Goal: Information Seeking & Learning: Learn about a topic

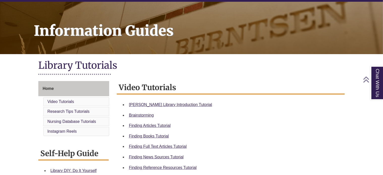
scroll to position [71, 0]
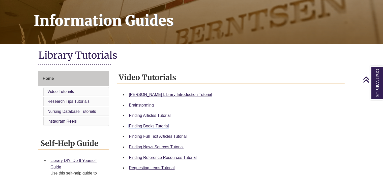
click at [153, 125] on link "Finding Books Tutorial" at bounding box center [149, 126] width 40 height 4
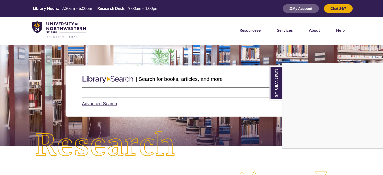
click at [110, 93] on div "Chat With Us" at bounding box center [191, 87] width 383 height 175
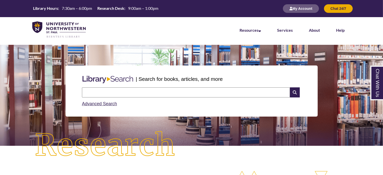
click at [110, 93] on input "text" at bounding box center [186, 92] width 208 height 10
type input "**********"
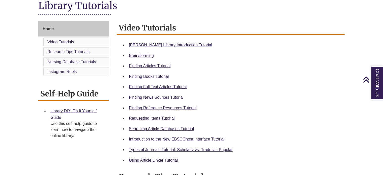
scroll to position [121, 0]
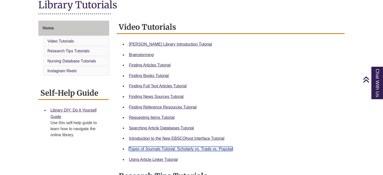
click at [185, 149] on link "Types of Journals Tutorial: Scholarly vs. Trade vs. Popular" at bounding box center [181, 149] width 104 height 4
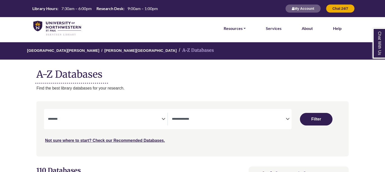
select select "Database Subject Filter"
select select "Database Types Filter"
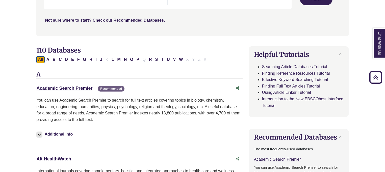
scroll to position [121, 0]
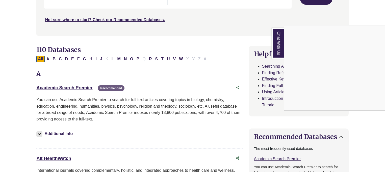
click at [185, 52] on div "Chat With Us" at bounding box center [192, 86] width 385 height 172
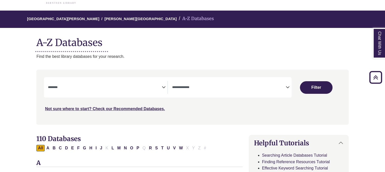
scroll to position [30, 0]
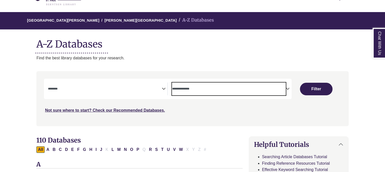
click at [273, 86] on span "Search filters" at bounding box center [228, 88] width 113 height 4
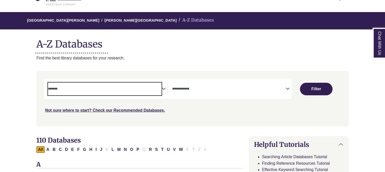
click at [150, 83] on span "Search filters" at bounding box center [104, 89] width 113 height 13
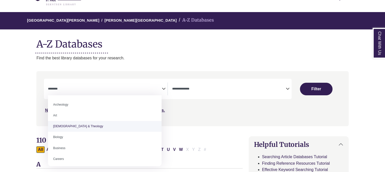
select select "*****"
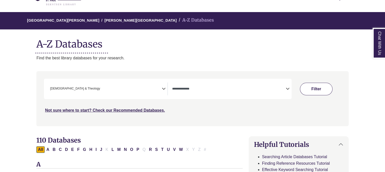
click at [307, 89] on button "Filter" at bounding box center [316, 89] width 33 height 13
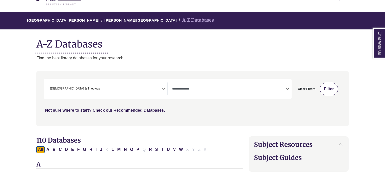
select select "Database Types Filter"
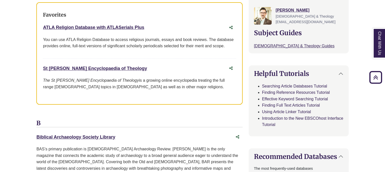
scroll to position [192, 0]
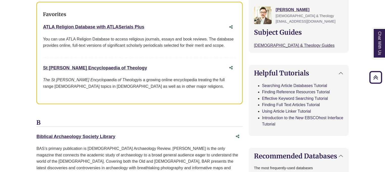
drag, startPoint x: 135, startPoint y: 68, endPoint x: 41, endPoint y: 63, distance: 94.4
click at [41, 63] on div "Favorites ATLA Religion Database with ATLASerials Plus This link opens in a new…" at bounding box center [139, 53] width 206 height 103
copy link "St Andrews Encyclopaedia of Theology"
drag, startPoint x: 148, startPoint y: 26, endPoint x: 37, endPoint y: 26, distance: 110.2
click at [37, 26] on div "Favorites ATLA Religion Database with ATLASerials Plus This link opens in a new…" at bounding box center [139, 53] width 206 height 103
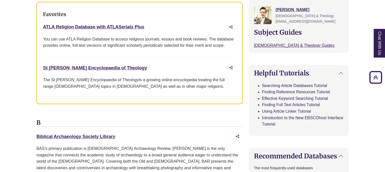
copy link "ATLA Religion Database with ATLASerials Plus"
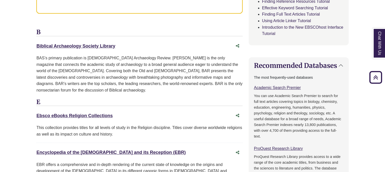
scroll to position [272, 0]
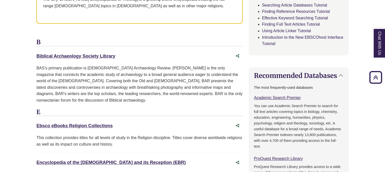
drag, startPoint x: 35, startPoint y: 54, endPoint x: 124, endPoint y: 53, distance: 88.3
copy link "Biblical Archaeology Society Library"
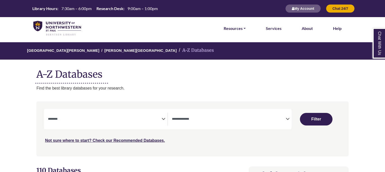
select select "Database Subject Filter"
select select "Database Types Filter"
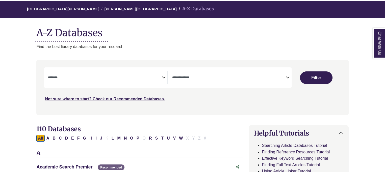
scroll to position [40, 0]
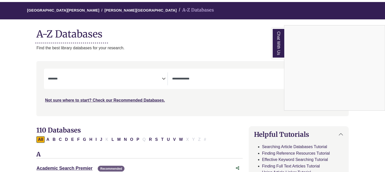
click at [12, 74] on div "Chat With Us" at bounding box center [192, 86] width 385 height 172
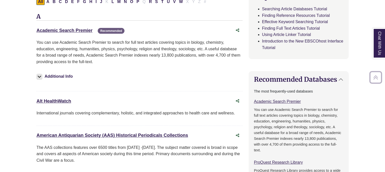
scroll to position [182, 0]
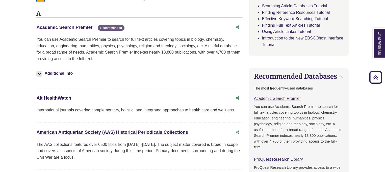
click at [68, 25] on link "Academic Search Premier This link opens in a new window" at bounding box center [64, 27] width 56 height 5
click at [59, 28] on link "Academic Search Premier This link opens in a new window" at bounding box center [64, 27] width 56 height 5
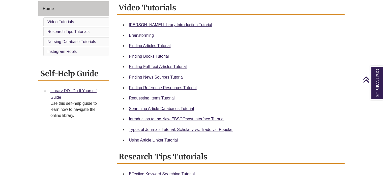
scroll to position [141, 0]
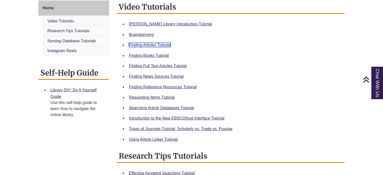
click at [152, 43] on link "Finding Articles Tutorial" at bounding box center [150, 45] width 42 height 4
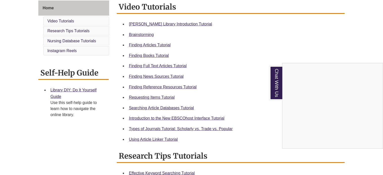
click at [210, 40] on div "Chat With Us" at bounding box center [191, 87] width 383 height 175
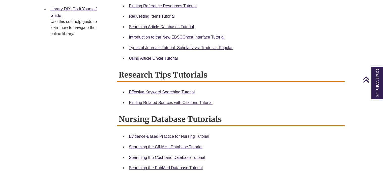
scroll to position [222, 0]
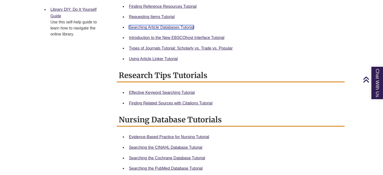
click at [177, 27] on link "Searching Article Databases Tutorial" at bounding box center [161, 27] width 65 height 4
click at [81, 40] on div "Self-Help Guide Library DIY: Do It Yourself Guide Use this self-help guide to l…" at bounding box center [73, 15] width 71 height 58
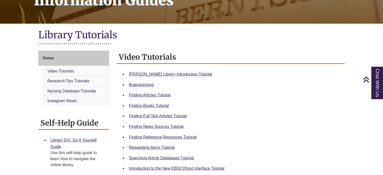
scroll to position [91, 0]
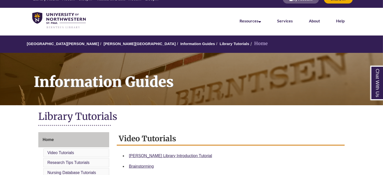
scroll to position [10, 0]
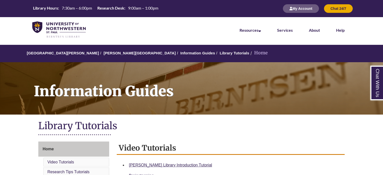
scroll to position [91, 0]
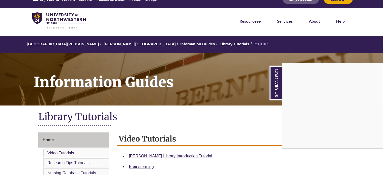
scroll to position [10, 0]
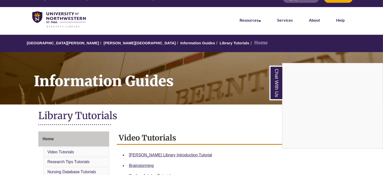
click at [174, 30] on nav "Resources Find Resources Library Search Databases & Articles Interlibrary Loan …" at bounding box center [191, 19] width 383 height 25
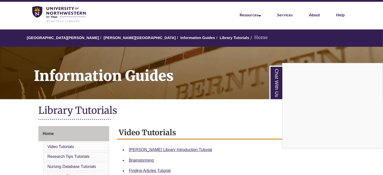
scroll to position [0, 0]
